Goal: Navigation & Orientation: Find specific page/section

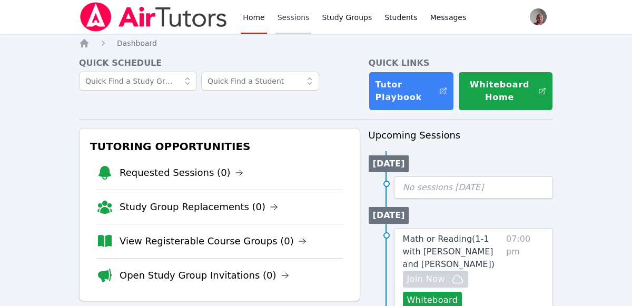
click at [293, 15] on link "Sessions" at bounding box center [293, 17] width 36 height 34
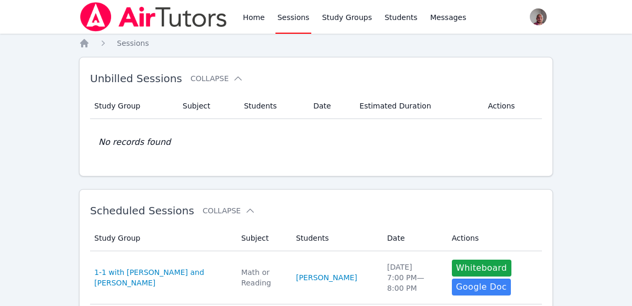
scroll to position [158, 0]
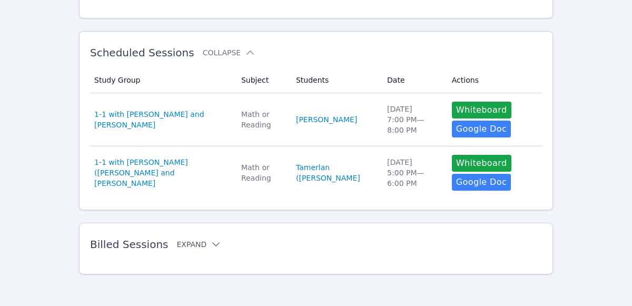
click at [211, 242] on icon at bounding box center [216, 244] width 11 height 11
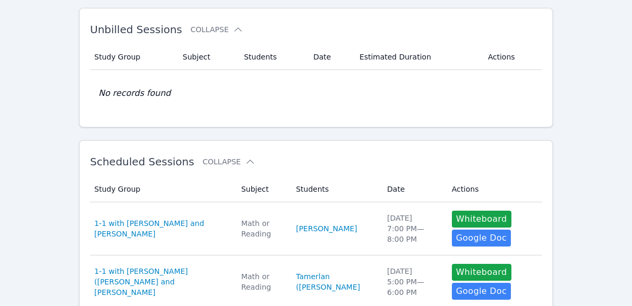
scroll to position [0, 0]
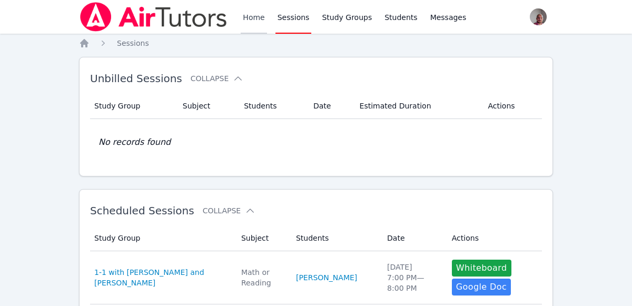
click at [261, 11] on link "Home" at bounding box center [254, 17] width 26 height 34
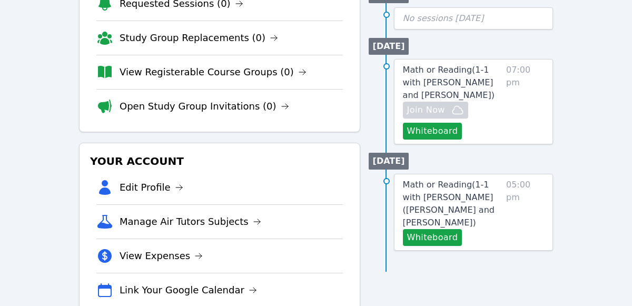
scroll to position [167, 0]
